Goal: Information Seeking & Learning: Learn about a topic

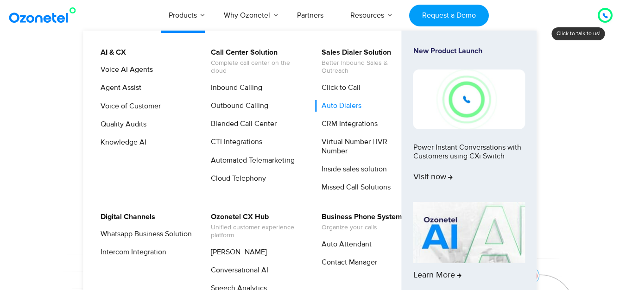
click at [350, 106] on link "Auto Dialers" at bounding box center [339, 106] width 47 height 12
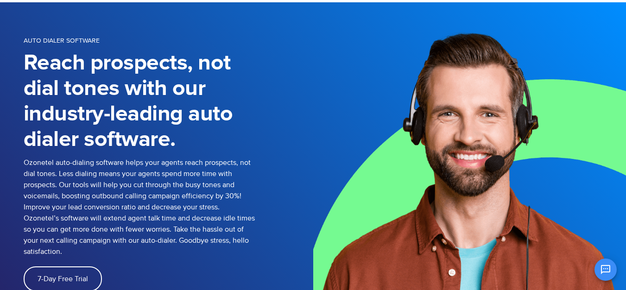
scroll to position [46, 0]
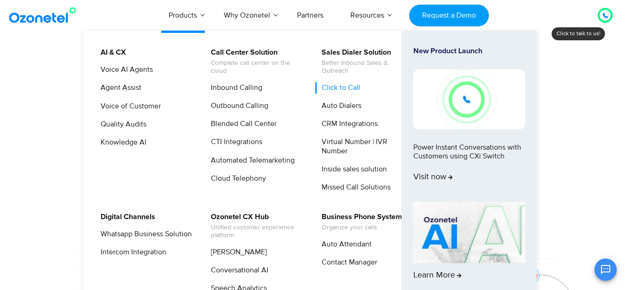
click at [346, 87] on link "Click to Call" at bounding box center [339, 88] width 46 height 12
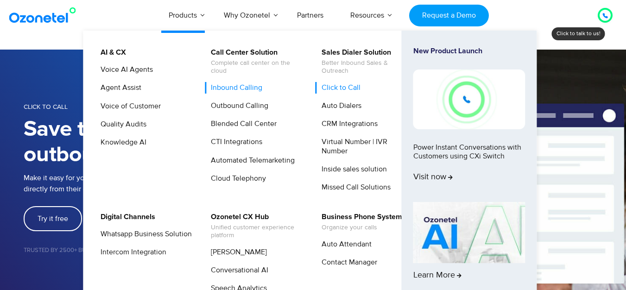
click at [248, 86] on link "Inbound Calling" at bounding box center [234, 88] width 59 height 12
